Goal: Information Seeking & Learning: Learn about a topic

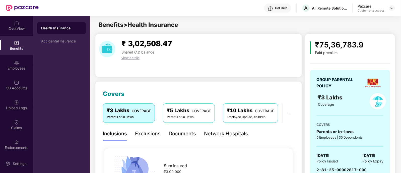
click at [24, 27] on div "OverView" at bounding box center [16, 28] width 33 height 5
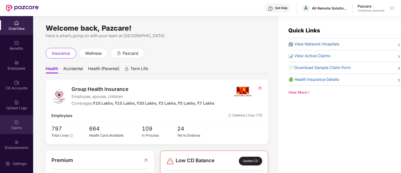
click at [12, 122] on div "Claims" at bounding box center [16, 124] width 33 height 19
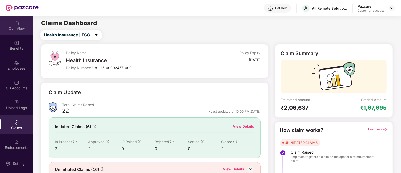
click at [10, 22] on div "OverView" at bounding box center [16, 25] width 33 height 19
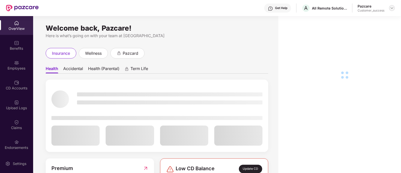
click at [393, 7] on img at bounding box center [392, 8] width 4 height 4
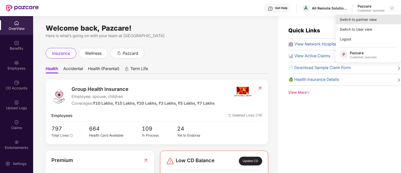
click at [362, 20] on div "Switch to partner view" at bounding box center [368, 20] width 65 height 10
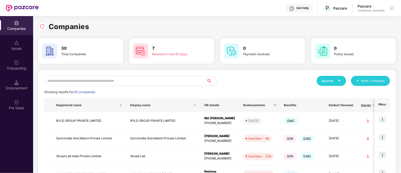
click at [126, 80] on input "text" at bounding box center [125, 81] width 162 height 10
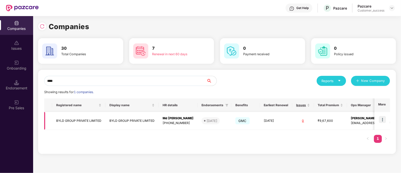
type input "****"
click at [382, 118] on img at bounding box center [382, 119] width 7 height 7
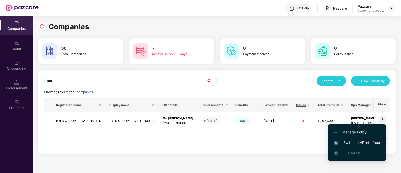
click at [355, 140] on span "Switch to HR interface" at bounding box center [357, 143] width 46 height 6
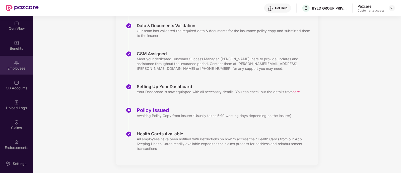
click at [15, 68] on div "Employees" at bounding box center [16, 68] width 33 height 5
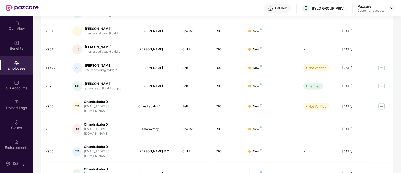
scroll to position [135, 0]
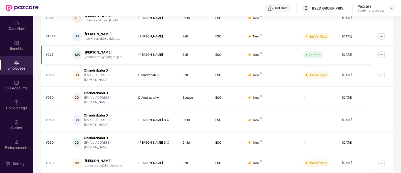
click at [380, 54] on img at bounding box center [382, 55] width 8 height 8
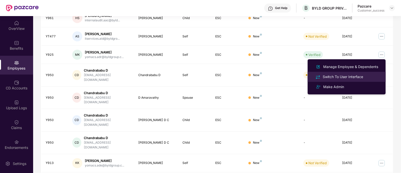
click at [353, 77] on div "Switch To User Interface" at bounding box center [343, 77] width 42 height 6
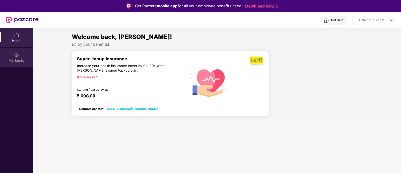
click at [30, 58] on div "My family" at bounding box center [16, 60] width 33 height 5
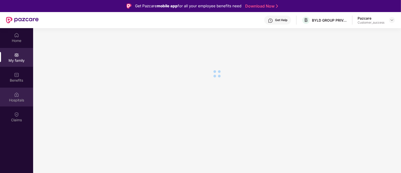
click at [19, 98] on div "Hospitals" at bounding box center [16, 100] width 33 height 5
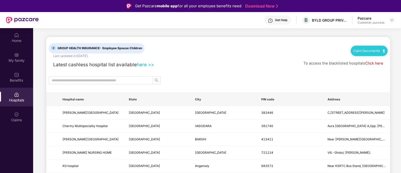
click at [375, 60] on div "To access the blacklisted hospitals Click here" at bounding box center [343, 63] width 80 height 6
click at [375, 62] on link "Click here" at bounding box center [374, 63] width 18 height 5
click at [21, 45] on div "Home" at bounding box center [16, 37] width 33 height 19
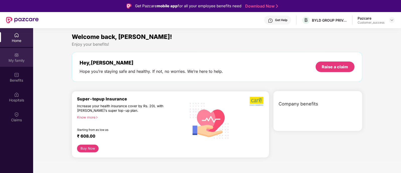
click at [20, 58] on div "My family" at bounding box center [16, 60] width 33 height 5
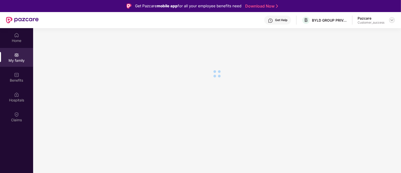
click at [392, 22] on img at bounding box center [392, 20] width 4 height 4
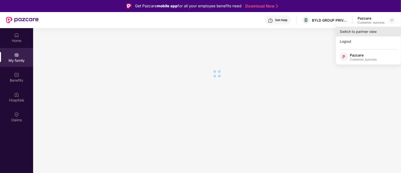
click at [361, 29] on div "Switch to partner view" at bounding box center [368, 32] width 65 height 10
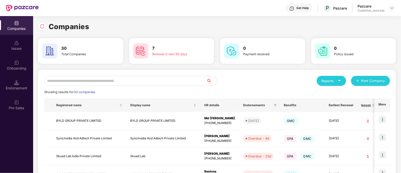
click at [98, 82] on input "text" at bounding box center [125, 81] width 162 height 10
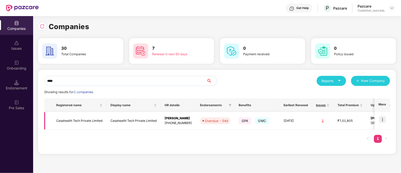
type input "****"
click at [385, 118] on img at bounding box center [382, 119] width 7 height 7
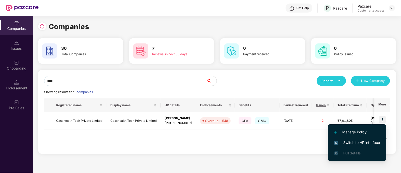
click at [355, 141] on span "Switch to HR interface" at bounding box center [357, 143] width 46 height 6
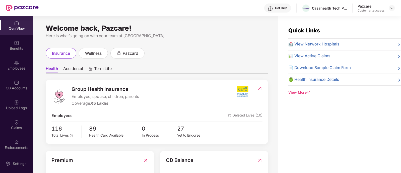
scroll to position [0, 0]
click at [24, 63] on div "Employees" at bounding box center [16, 65] width 33 height 19
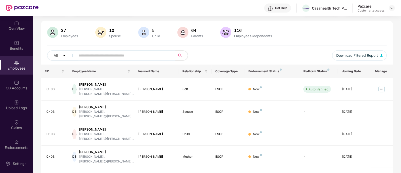
scroll to position [30, 0]
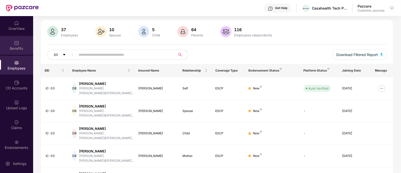
click at [21, 47] on div "Benefits" at bounding box center [16, 48] width 33 height 5
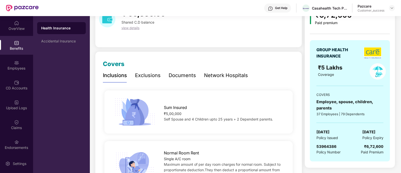
click at [322, 145] on span "53964386" at bounding box center [327, 146] width 20 height 5
copy span "53964386"
click at [231, 31] on div "₹ 60,336.00 Shared C.D balance view details" at bounding box center [198, 26] width 207 height 44
click at [392, 7] on img at bounding box center [392, 8] width 4 height 4
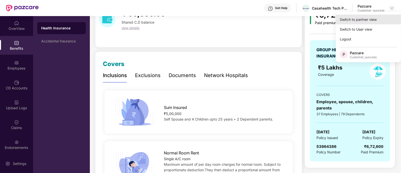
click at [371, 17] on div "Switch to partner view" at bounding box center [368, 20] width 65 height 10
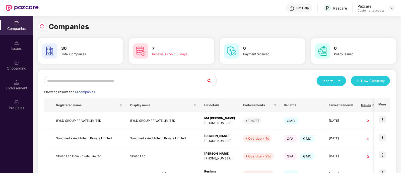
click at [67, 83] on input "text" at bounding box center [125, 81] width 162 height 10
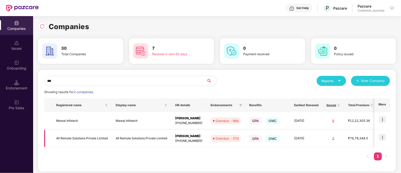
type input "***"
click at [382, 139] on img at bounding box center [382, 137] width 7 height 7
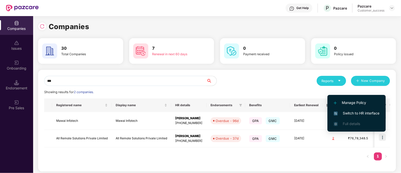
click at [350, 112] on span "Switch to HR interface" at bounding box center [357, 113] width 46 height 6
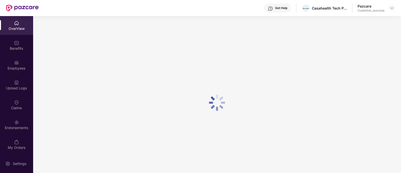
click at [19, 81] on div "Upload Logs" at bounding box center [16, 85] width 33 height 19
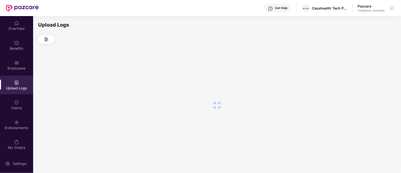
click at [18, 72] on div "Employees" at bounding box center [16, 65] width 33 height 19
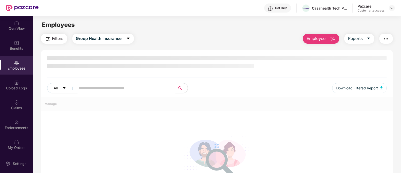
click at [90, 87] on input "text" at bounding box center [124, 88] width 90 height 8
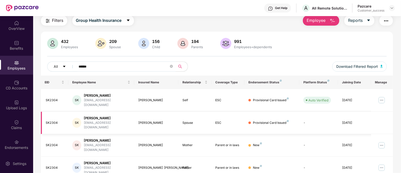
scroll to position [25, 0]
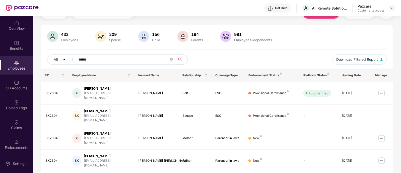
type input "******"
click at [382, 91] on img at bounding box center [382, 93] width 8 height 8
click at [255, 61] on div "All ****** Download Filtered Report" at bounding box center [217, 61] width 340 height 14
click at [15, 49] on div "Benefits" at bounding box center [16, 48] width 33 height 5
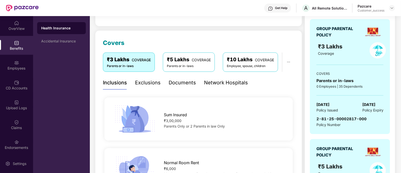
scroll to position [56, 0]
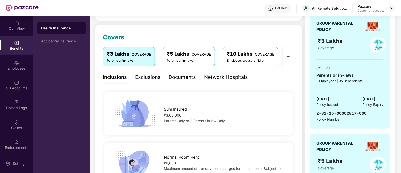
click at [351, 112] on span "2-81-25-00002817-000" at bounding box center [342, 113] width 50 height 5
click at [347, 122] on div "GROUP PARENTAL POLICY ₹3 Lakhs Coverage COVERS Parents or in-laws 0 Employees |…" at bounding box center [350, 71] width 80 height 115
click at [17, 74] on div "Employees" at bounding box center [16, 65] width 33 height 19
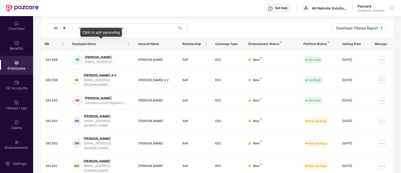
click at [90, 34] on div "Click to sort ascending" at bounding box center [101, 32] width 42 height 9
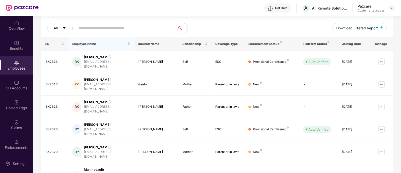
click at [130, 28] on input "text" at bounding box center [124, 28] width 90 height 8
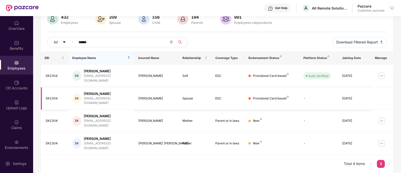
scroll to position [25, 0]
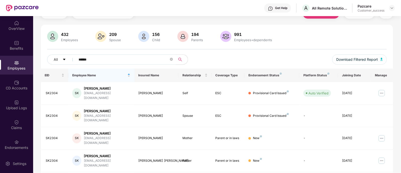
type input "******"
copy div "[PERSON_NAME] [PERSON_NAME]"
drag, startPoint x: 137, startPoint y: 145, endPoint x: 158, endPoint y: 145, distance: 21.1
click at [158, 150] on td "[PERSON_NAME] [PERSON_NAME]" at bounding box center [156, 161] width 44 height 23
drag, startPoint x: 154, startPoint y: 127, endPoint x: 139, endPoint y: 128, distance: 15.6
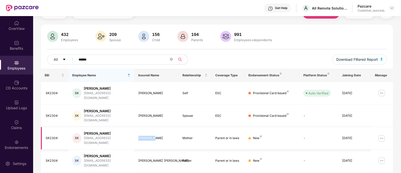
click at [139, 136] on div "[PERSON_NAME]" at bounding box center [156, 138] width 36 height 5
copy div "[PERSON_NAME]"
click at [383, 134] on img at bounding box center [382, 138] width 8 height 8
click at [382, 89] on img at bounding box center [382, 93] width 8 height 8
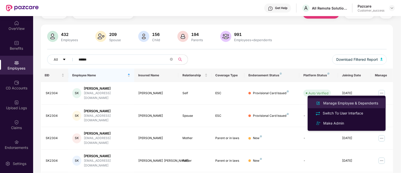
click at [346, 104] on div "Manage Employee & Dependents" at bounding box center [350, 103] width 57 height 6
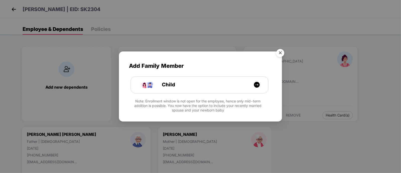
click at [280, 52] on img "Close" at bounding box center [280, 54] width 14 height 14
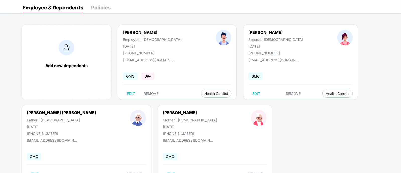
scroll to position [22, 0]
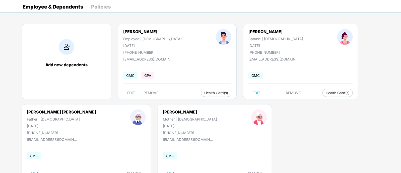
drag, startPoint x: 123, startPoint y: 125, endPoint x: 145, endPoint y: 127, distance: 21.4
click at [163, 127] on div "[DATE]" at bounding box center [190, 126] width 54 height 4
copy div "[DATE]"
drag, startPoint x: 26, startPoint y: 125, endPoint x: 51, endPoint y: 124, distance: 25.1
click at [51, 124] on div "[PERSON_NAME] [PERSON_NAME] Father | [DEMOGRAPHIC_DATA] [DATE] [PHONE_NUMBER]" at bounding box center [61, 121] width 103 height 25
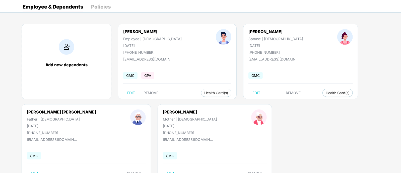
copy div "[DATE]"
drag, startPoint x: 123, startPoint y: 46, endPoint x: 144, endPoint y: 45, distance: 21.3
click at [144, 45] on div "[DATE]" at bounding box center [152, 45] width 58 height 4
copy div "[DATE]"
click at [31, 118] on div "Father | [DEMOGRAPHIC_DATA]" at bounding box center [61, 119] width 69 height 4
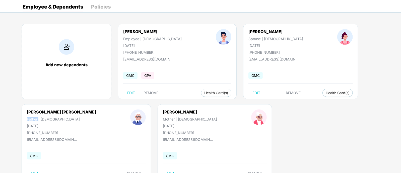
copy div "Father"
click at [31, 118] on div "Father | [DEMOGRAPHIC_DATA]" at bounding box center [61, 119] width 69 height 4
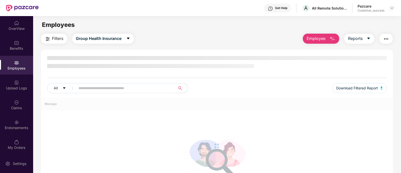
click at [116, 86] on input "text" at bounding box center [124, 88] width 90 height 8
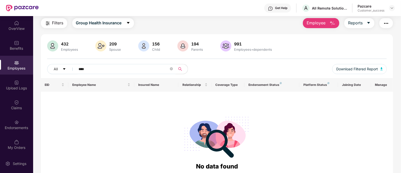
scroll to position [18, 0]
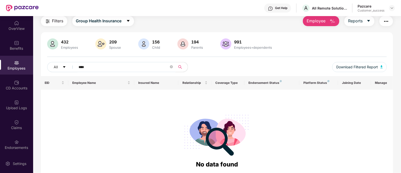
click at [79, 67] on input "****" at bounding box center [124, 67] width 90 height 8
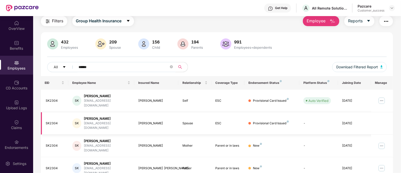
scroll to position [25, 0]
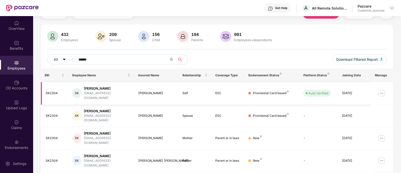
type input "******"
click at [381, 91] on img at bounding box center [382, 93] width 8 height 8
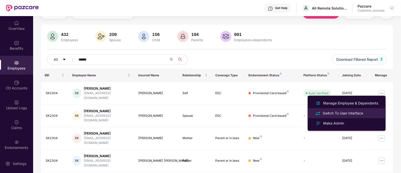
click at [348, 113] on div "Switch To User Interface" at bounding box center [343, 113] width 42 height 6
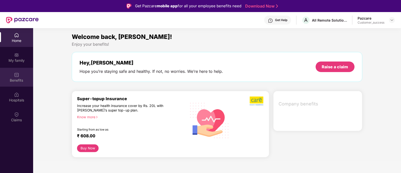
click at [22, 78] on div "Benefits" at bounding box center [16, 80] width 33 height 5
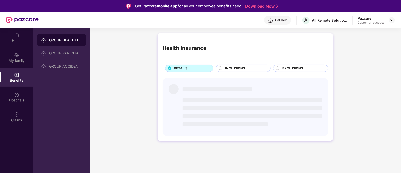
scroll to position [8, 0]
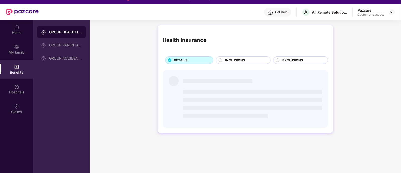
click at [219, 55] on div "Health Insurance DETAILS INCLUSIONS EXCLUSIONS" at bounding box center [246, 47] width 166 height 34
click at [222, 61] on icon at bounding box center [221, 60] width 4 height 4
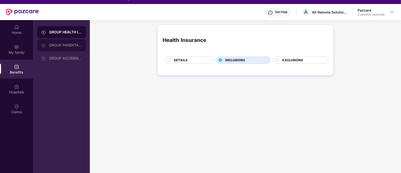
click at [72, 44] on div "GROUP PARENTAL POLICY" at bounding box center [65, 45] width 33 height 4
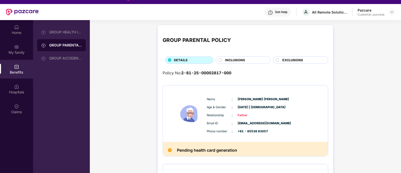
click at [221, 57] on div "INCLUSIONS" at bounding box center [243, 59] width 54 height 7
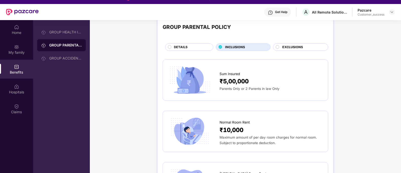
scroll to position [14, 0]
click at [72, 34] on div "GROUP HEALTH INSURANCE" at bounding box center [61, 32] width 49 height 12
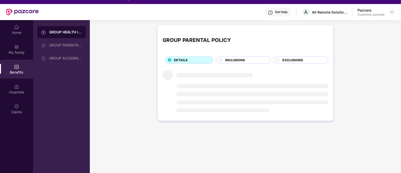
scroll to position [0, 0]
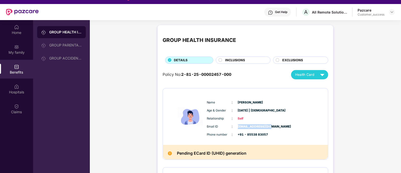
drag, startPoint x: 269, startPoint y: 125, endPoint x: 237, endPoint y: 125, distance: 31.4
click at [237, 125] on div "Email ID : [EMAIL_ADDRESS][DOMAIN_NAME]" at bounding box center [261, 127] width 108 height 6
copy span "[EMAIL_ADDRESS][DOMAIN_NAME]"
